Goal: Information Seeking & Learning: Find specific fact

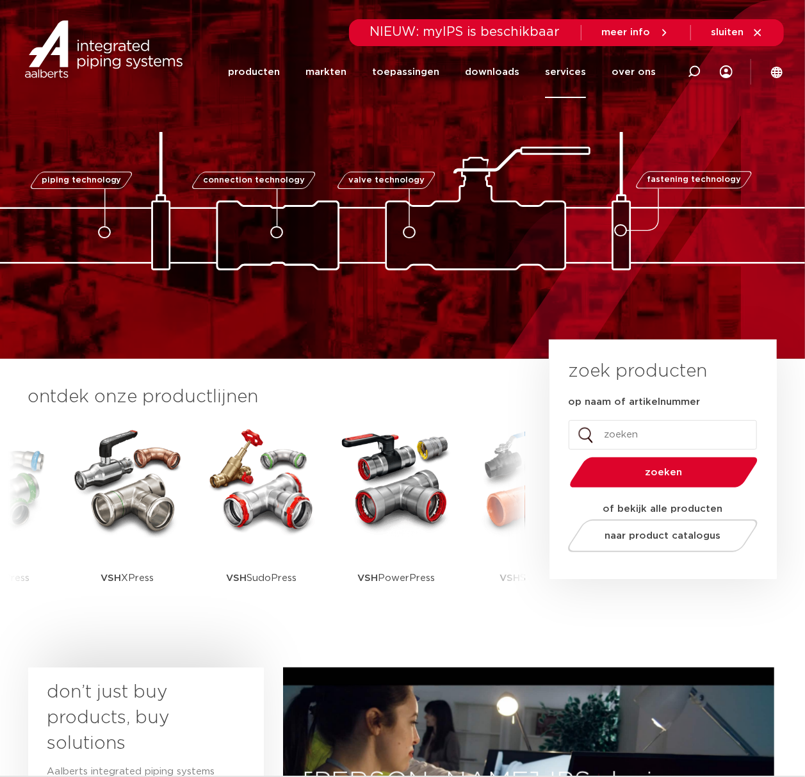
click at [586, 77] on link "services" at bounding box center [565, 72] width 41 height 52
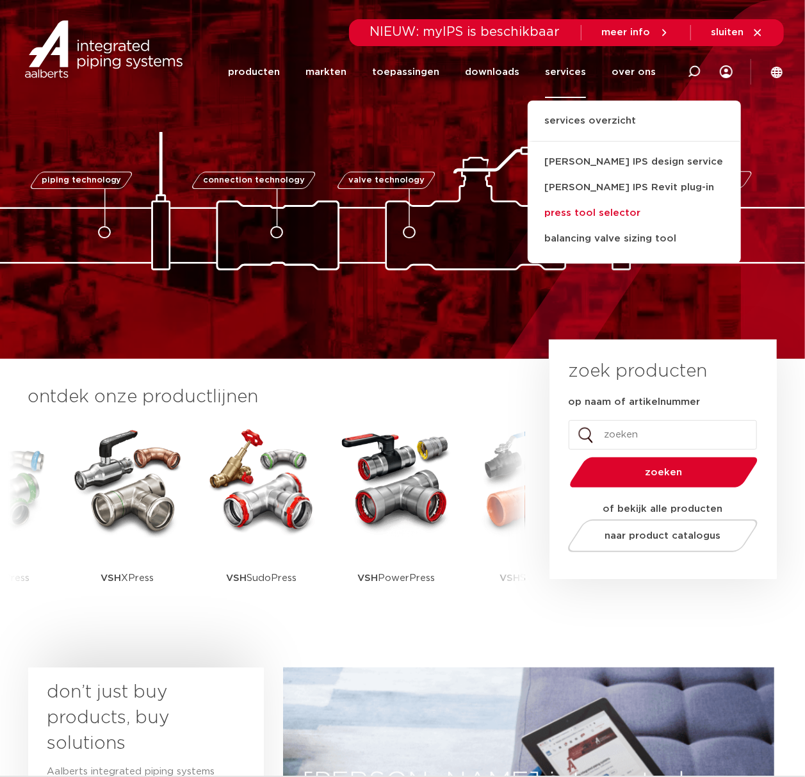
click at [599, 213] on link "press tool selector" at bounding box center [634, 213] width 213 height 26
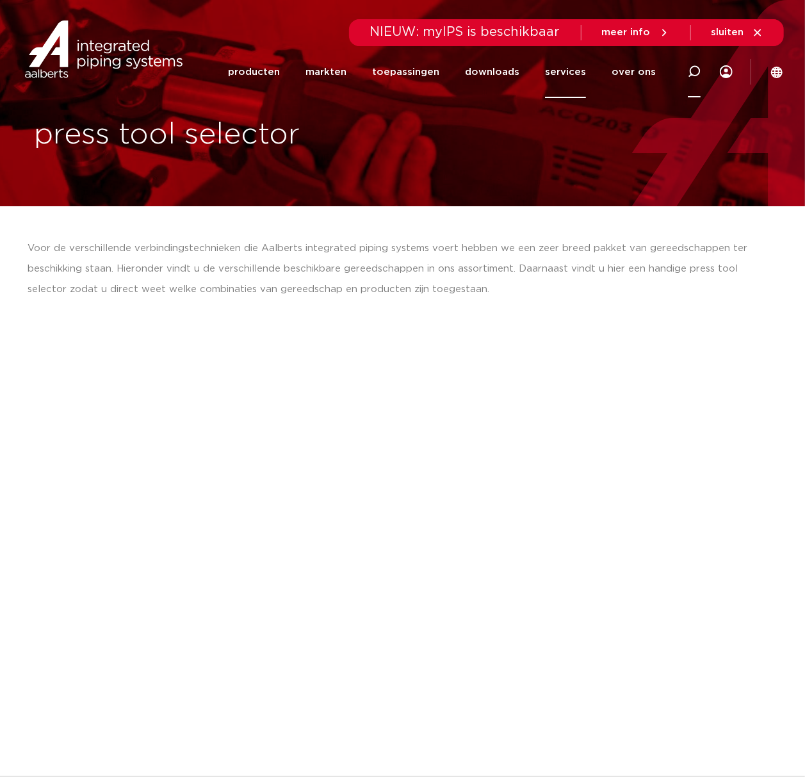
click at [695, 69] on icon at bounding box center [694, 71] width 13 height 13
type input "pb2"
click button "Zoeken" at bounding box center [0, 0] width 0 height 0
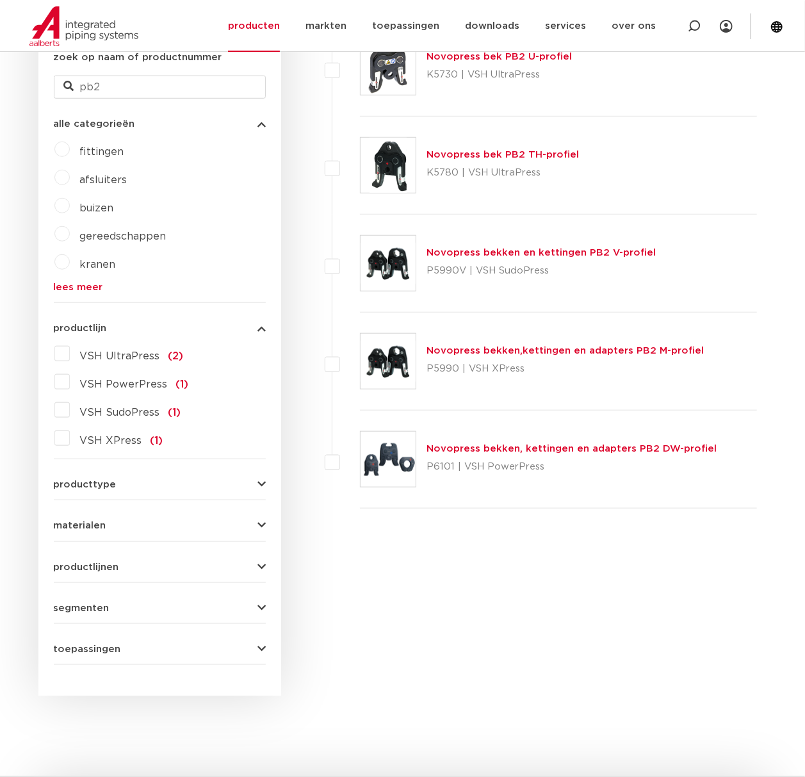
scroll to position [406, 0]
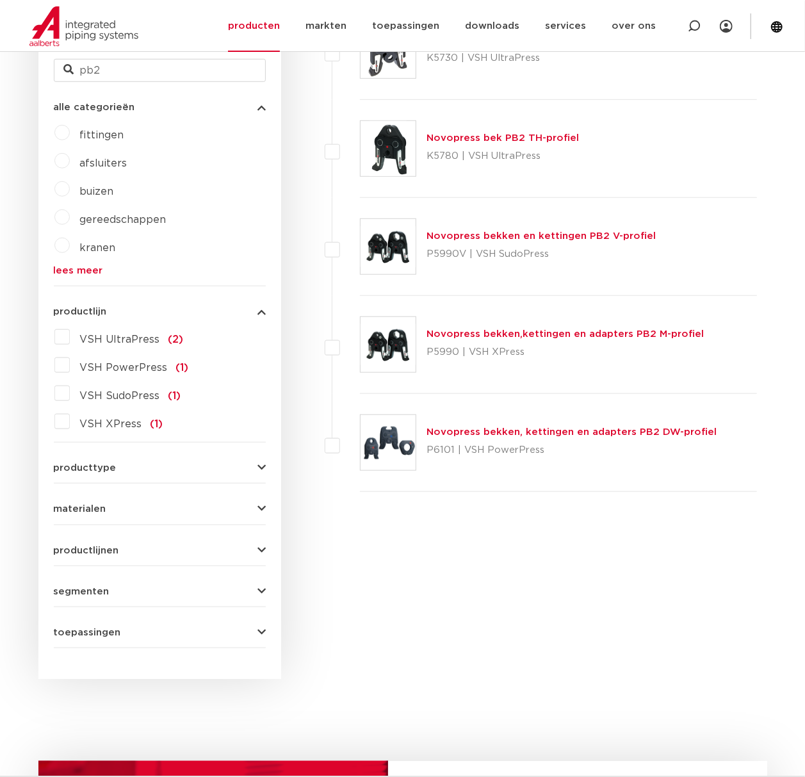
click at [387, 352] on img at bounding box center [388, 344] width 55 height 55
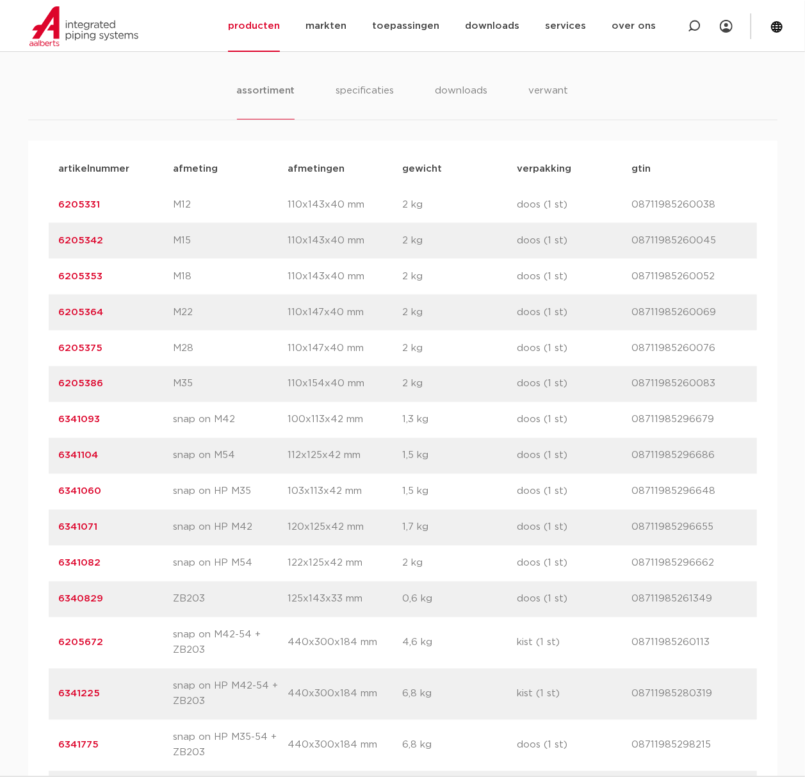
scroll to position [854, 0]
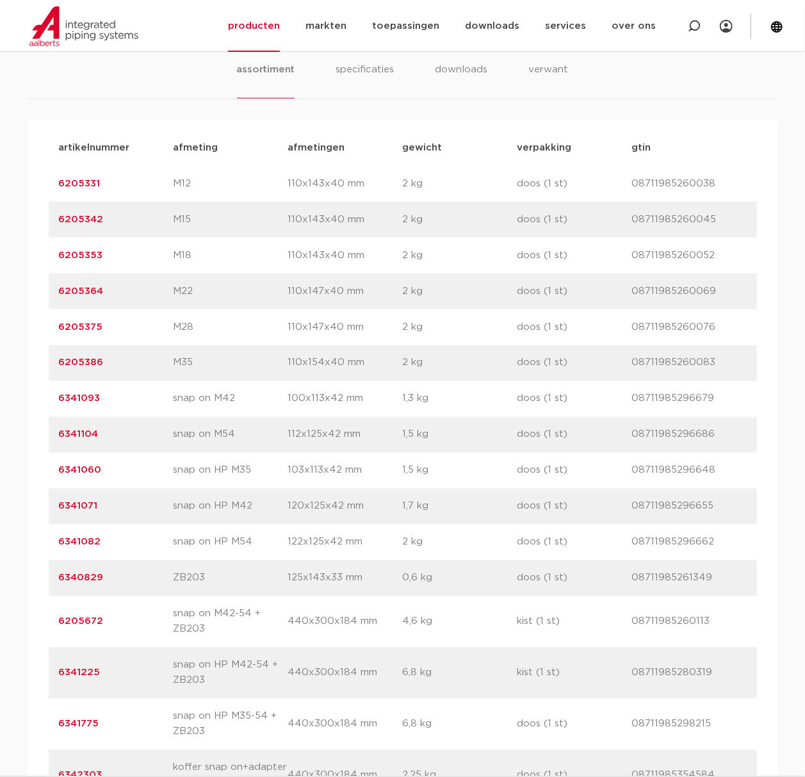
drag, startPoint x: 128, startPoint y: 362, endPoint x: 36, endPoint y: 370, distance: 92.6
click at [36, 370] on div "artikelnummer afmeting afmetingen gewicht verpakking gtin artikelnummer 6205331…" at bounding box center [402, 501] width 749 height 763
copy link "6205386"
click at [88, 359] on link "6205386" at bounding box center [81, 363] width 45 height 10
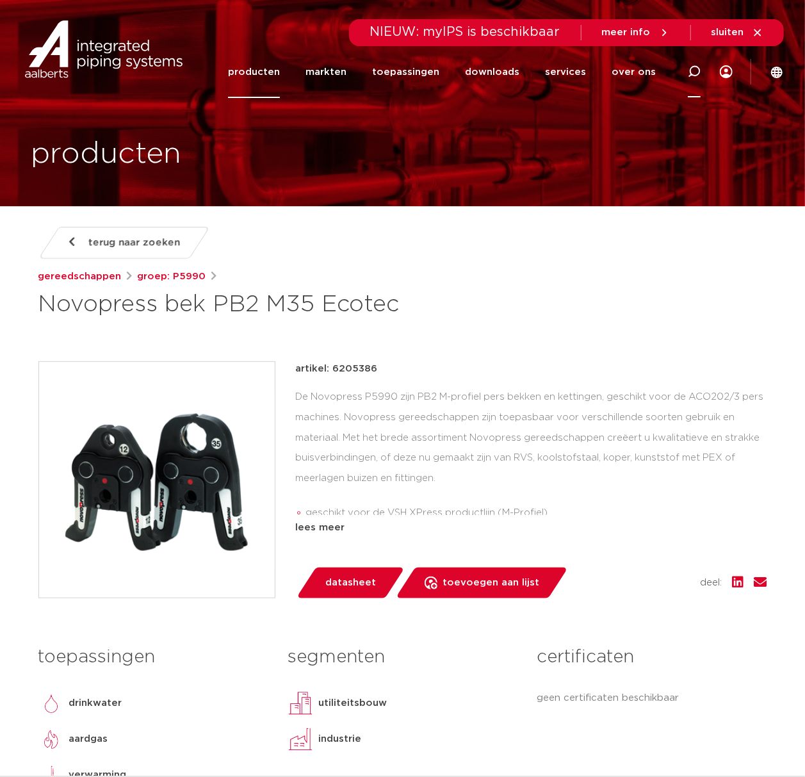
click at [692, 72] on icon at bounding box center [694, 71] width 13 height 13
type input "fullflow"
click button "Zoeken" at bounding box center [0, 0] width 0 height 0
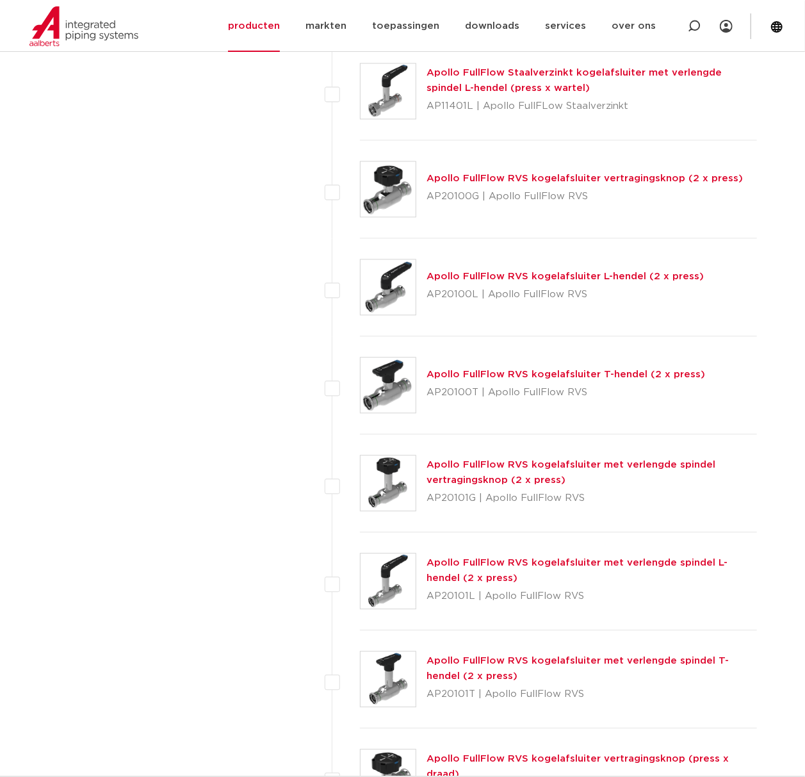
scroll to position [1430, 0]
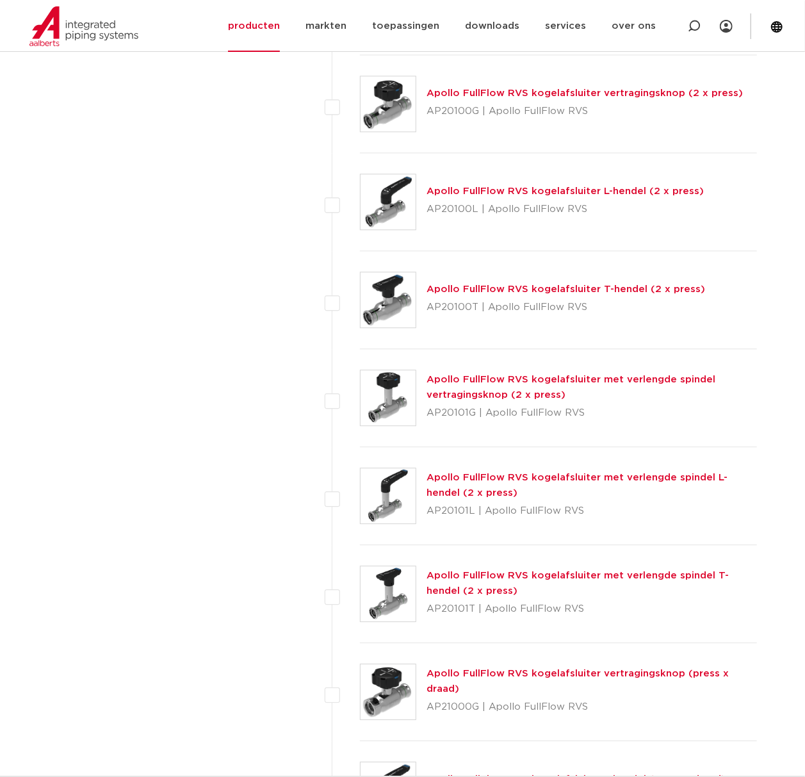
click at [392, 480] on img at bounding box center [388, 495] width 55 height 55
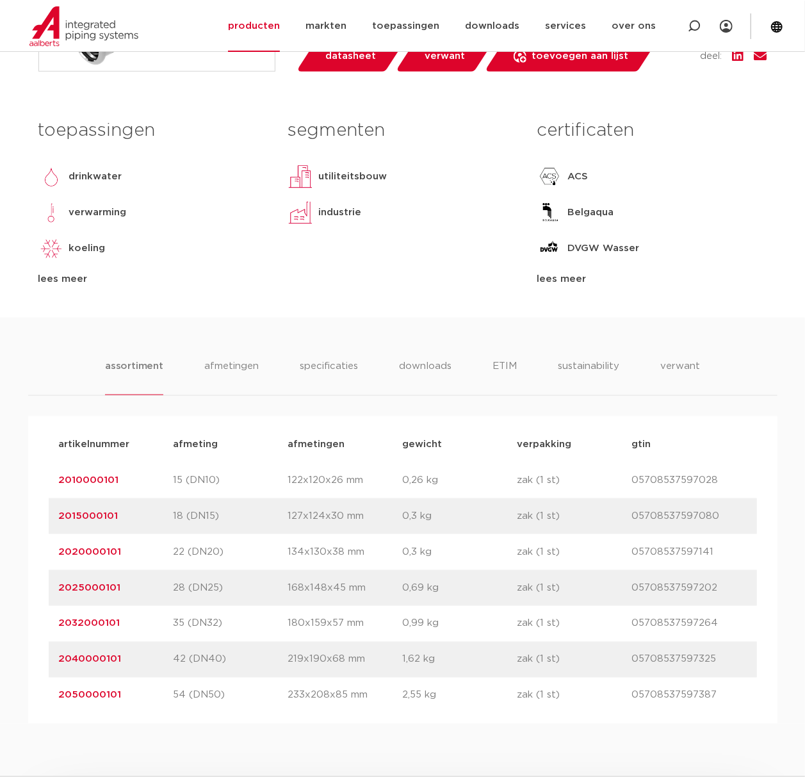
scroll to position [597, 0]
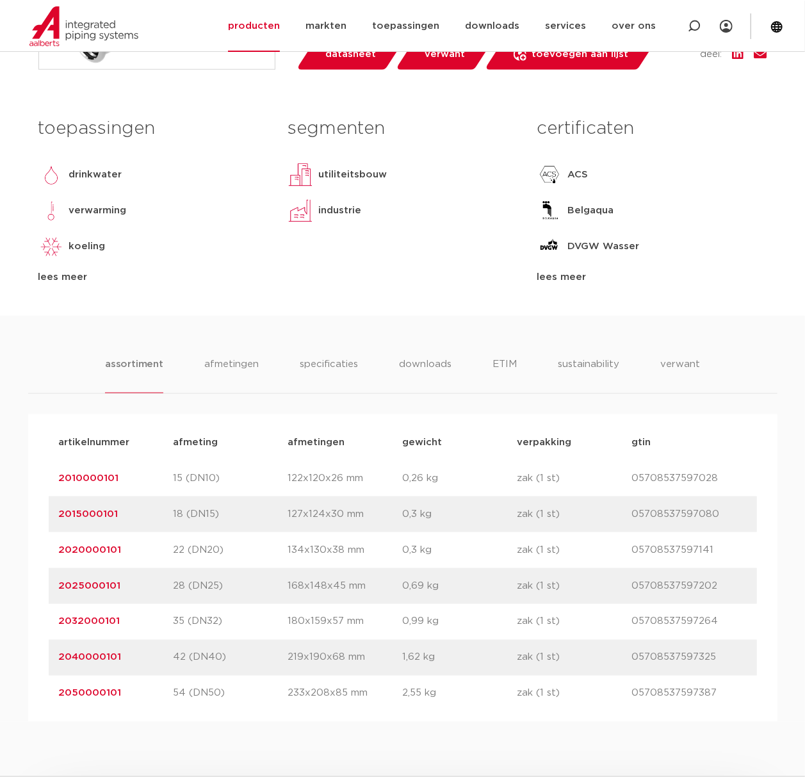
click at [86, 617] on link "2032000101" at bounding box center [89, 622] width 61 height 10
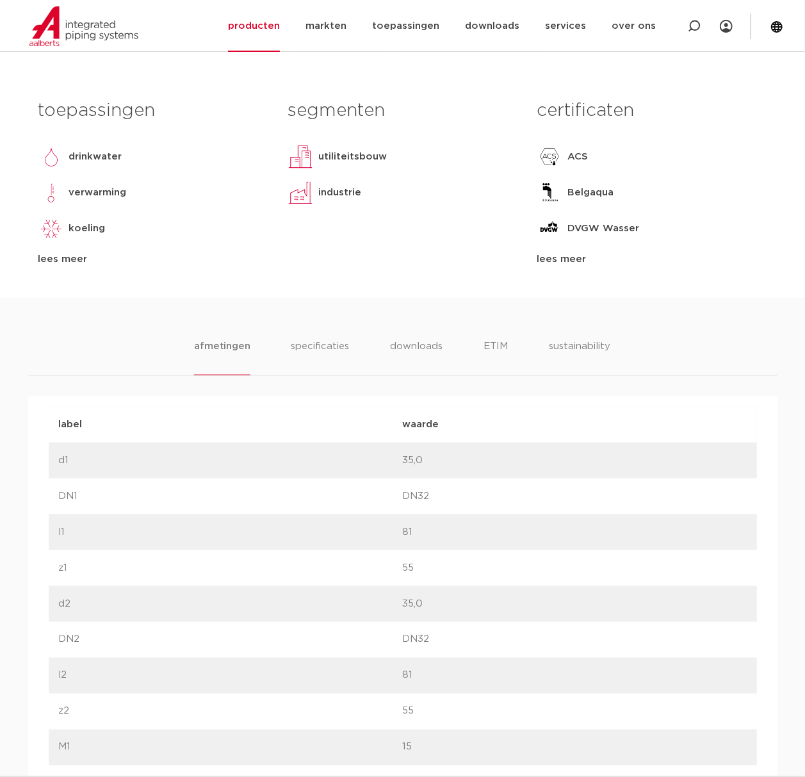
scroll to position [597, 0]
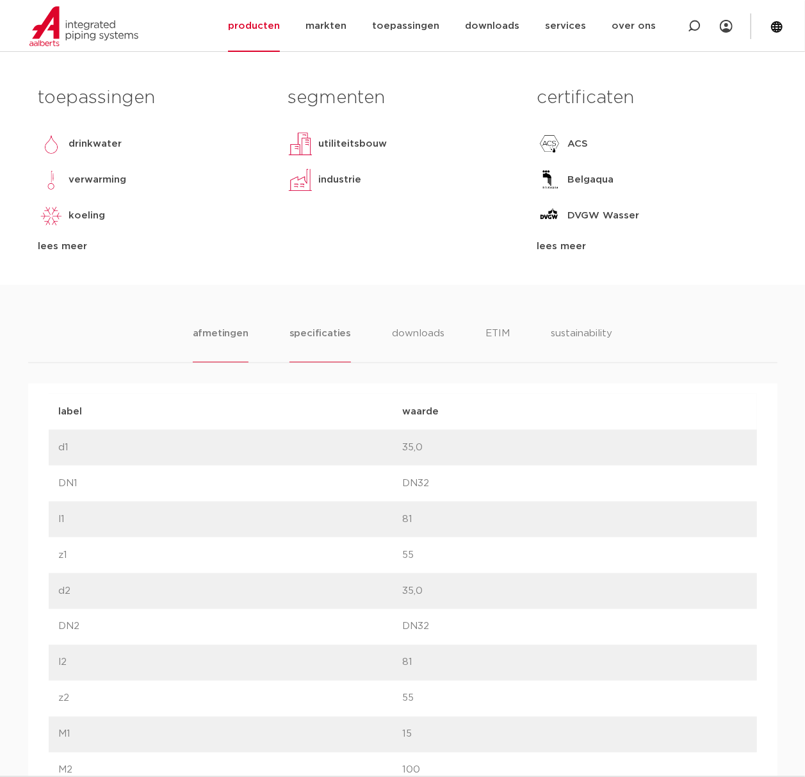
click at [295, 337] on li "specificaties" at bounding box center [319, 344] width 61 height 36
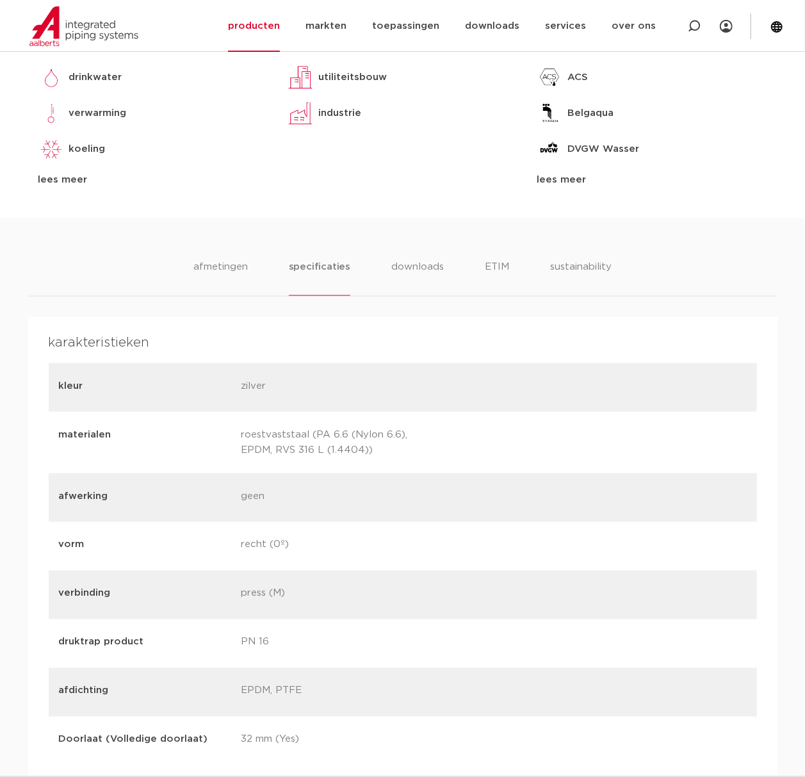
scroll to position [512, 0]
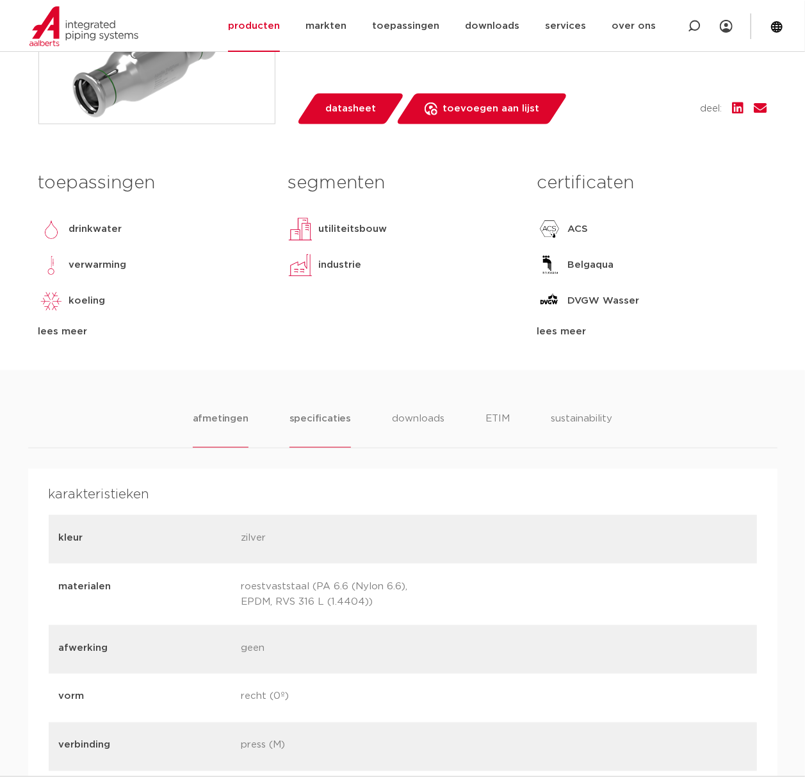
click at [216, 411] on li "afmetingen" at bounding box center [221, 429] width 56 height 36
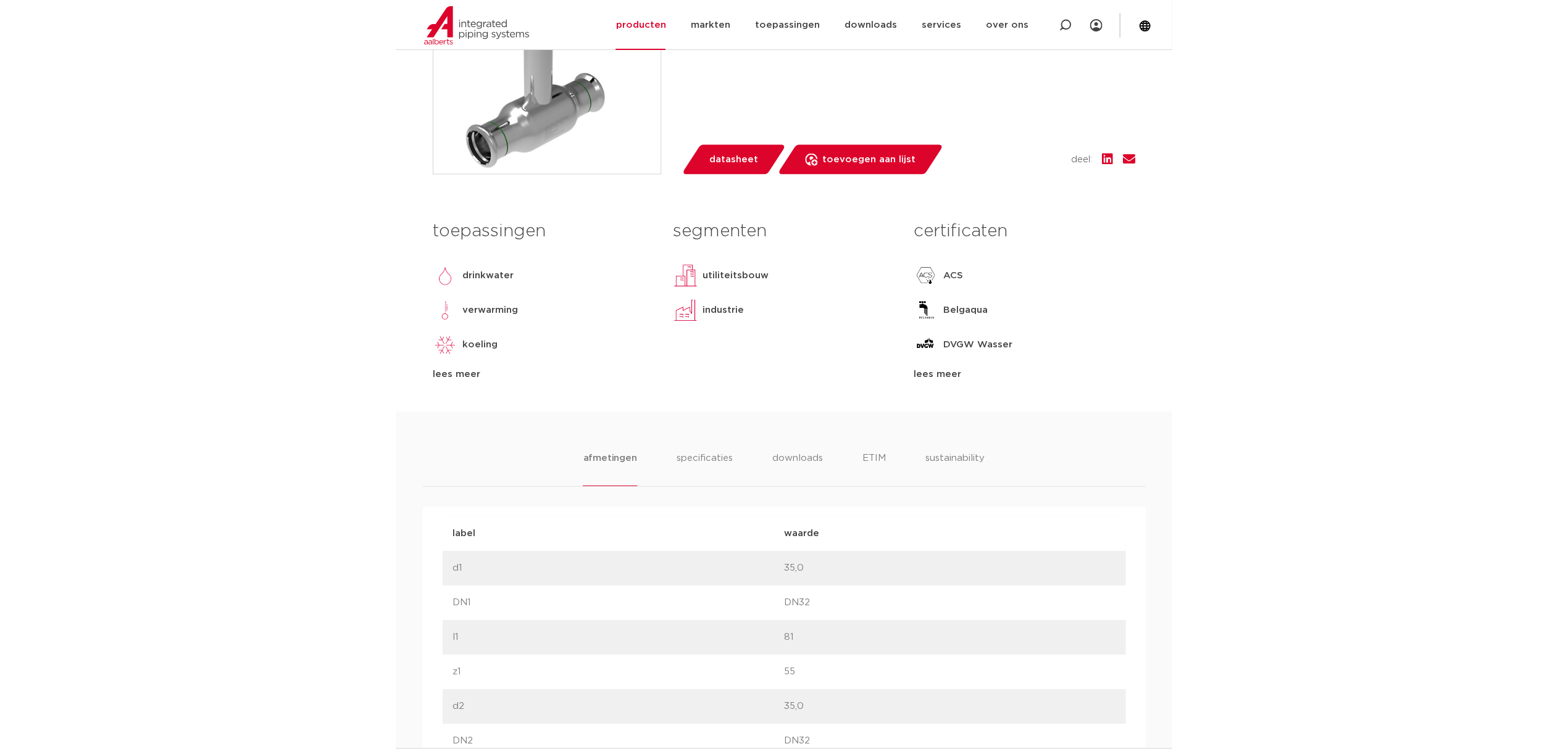
scroll to position [132, 0]
